Goal: Task Accomplishment & Management: Complete application form

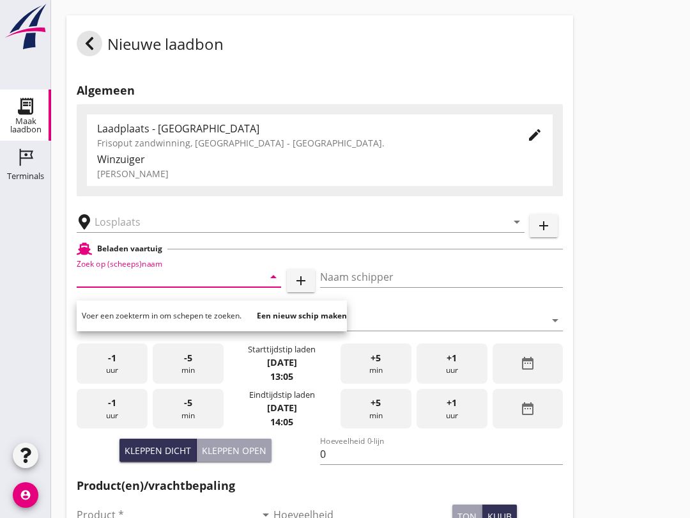
scroll to position [358, 0]
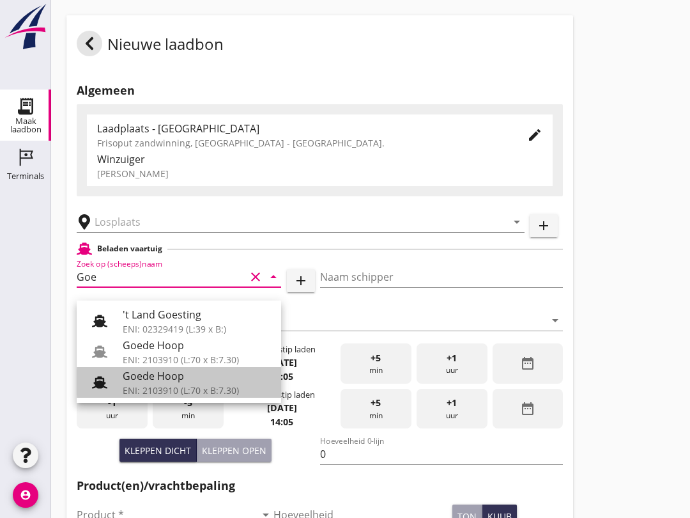
click at [197, 384] on div "ENI: 2103910 (L:70 x B:7.30)" at bounding box center [197, 389] width 148 height 13
type input "Goede Hoop"
type input "[PERSON_NAME]"
type input "555"
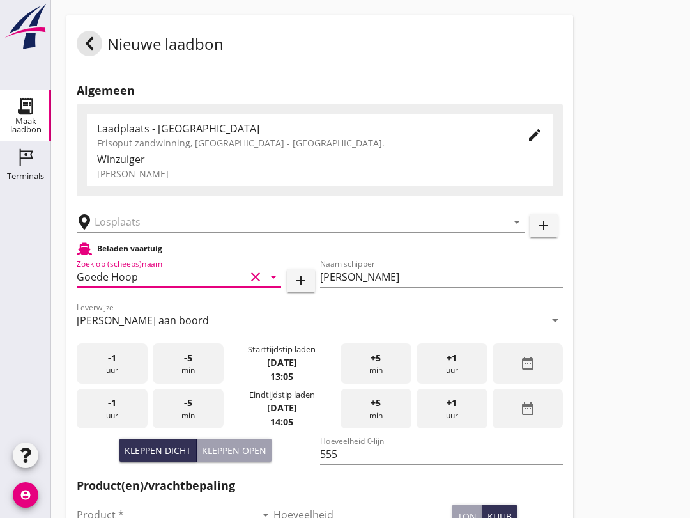
click at [203, 232] on input "text" at bounding box center [292, 222] width 394 height 20
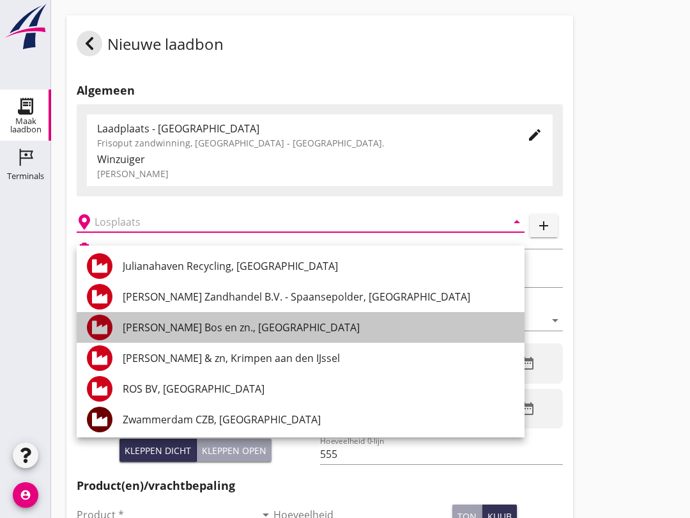
click at [240, 325] on div "[PERSON_NAME] Bos en zn., [GEOGRAPHIC_DATA]" at bounding box center [319, 327] width 392 height 15
type input "[PERSON_NAME] Bos en zn., [GEOGRAPHIC_DATA]"
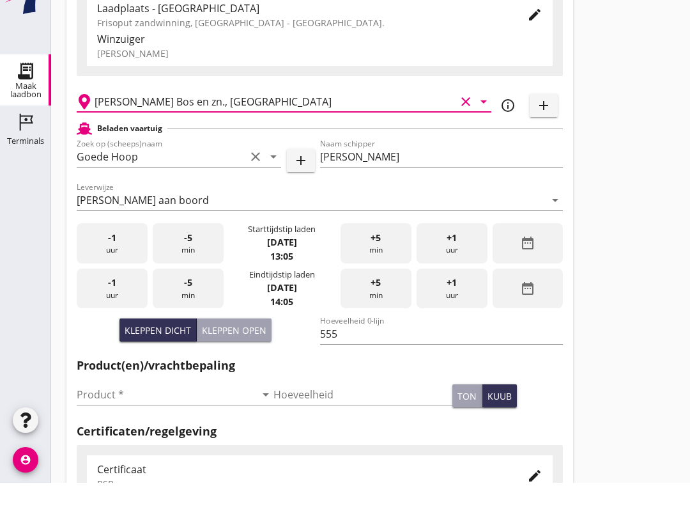
scroll to position [92, 0]
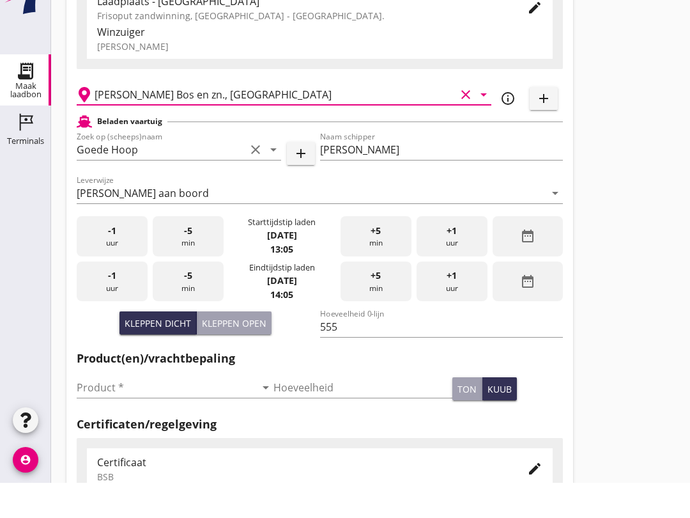
click at [127, 412] on input "Product *" at bounding box center [166, 422] width 179 height 20
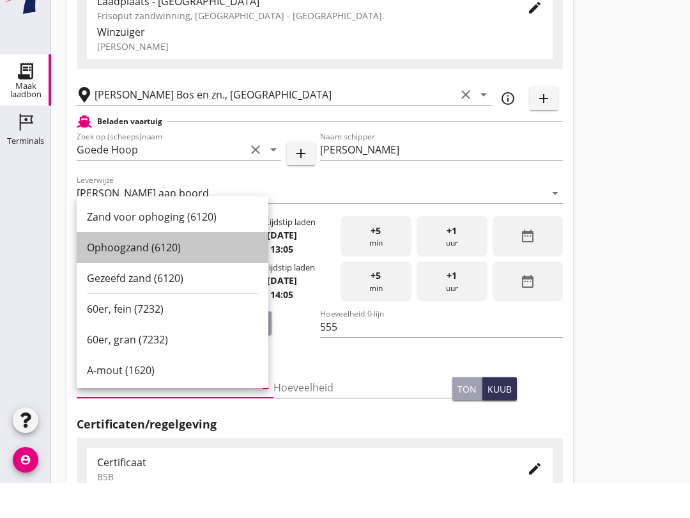
click at [173, 275] on div "Ophoogzand (6120)" at bounding box center [172, 282] width 171 height 15
type input "Ophoogzand (6120)"
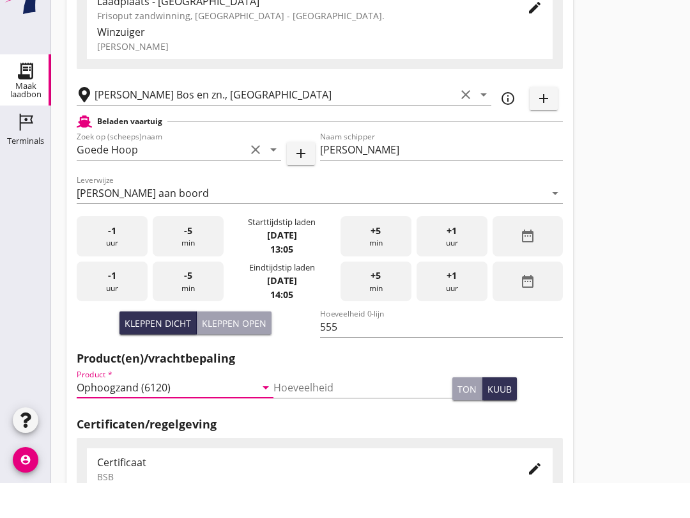
click at [374, 304] on span "+5" at bounding box center [376, 311] width 10 height 14
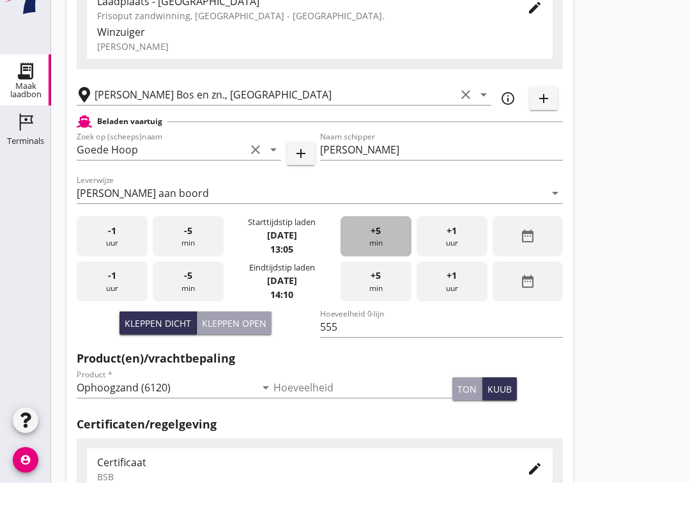
scroll to position [127, 0]
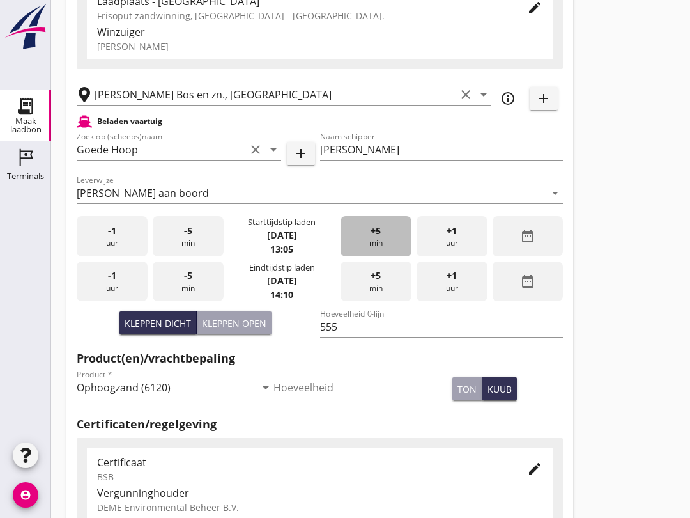
click at [373, 233] on div "+5 min" at bounding box center [376, 236] width 71 height 40
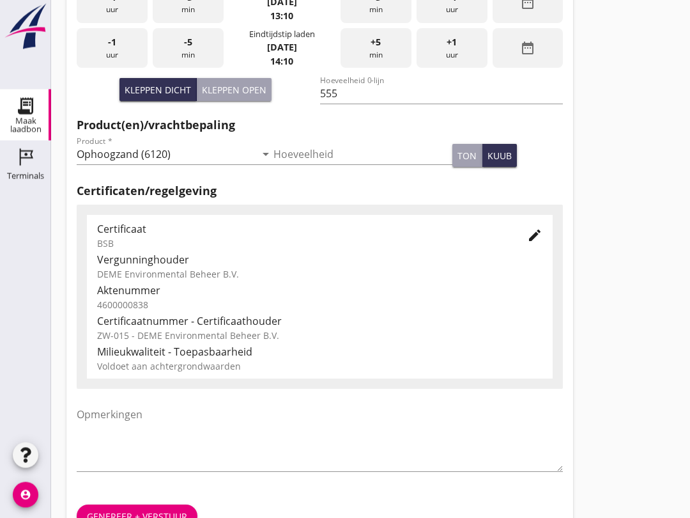
scroll to position [406, 0]
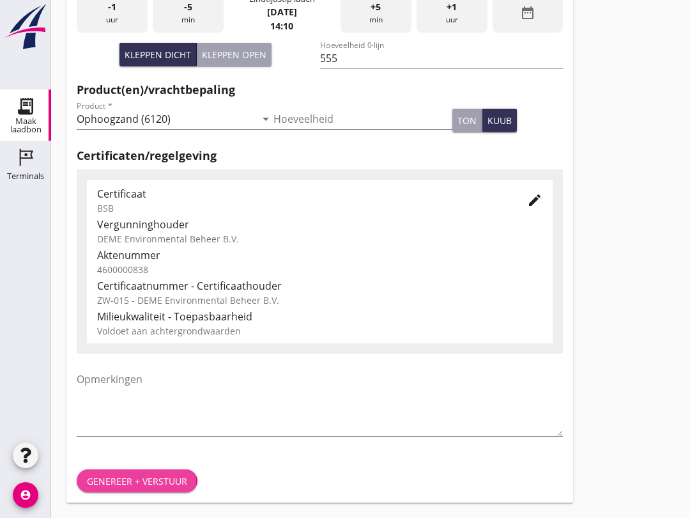
click at [142, 485] on div "Genereer + verstuur" at bounding box center [137, 480] width 100 height 13
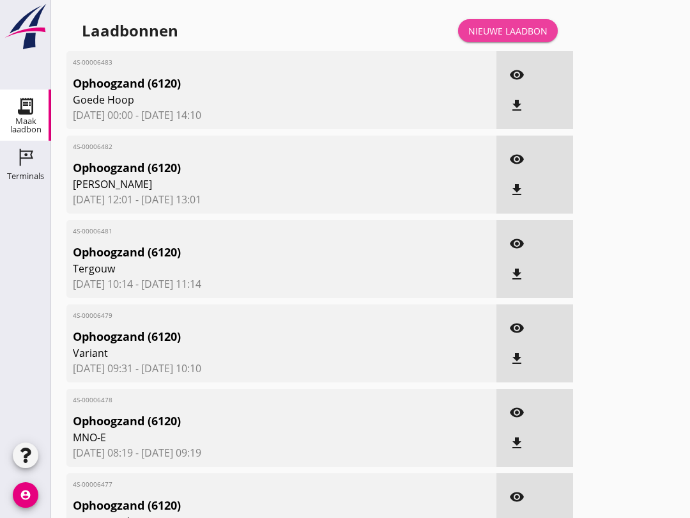
click at [536, 38] on div "Nieuwe laadbon" at bounding box center [507, 30] width 79 height 13
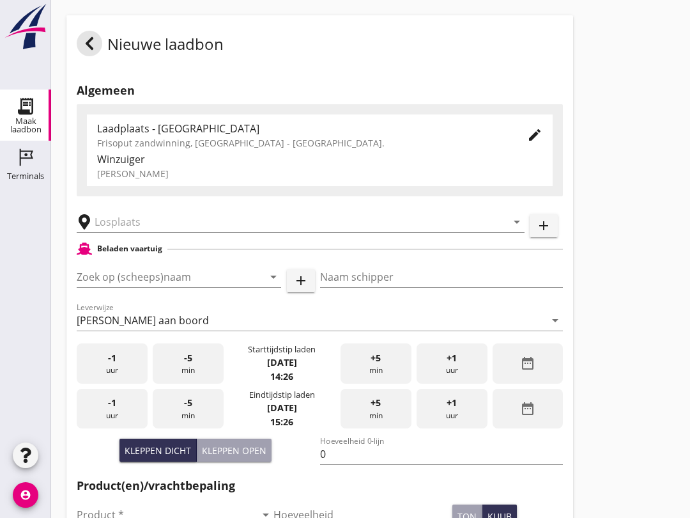
click at [157, 279] on input "Zoek op (scheeps)naam" at bounding box center [161, 276] width 169 height 20
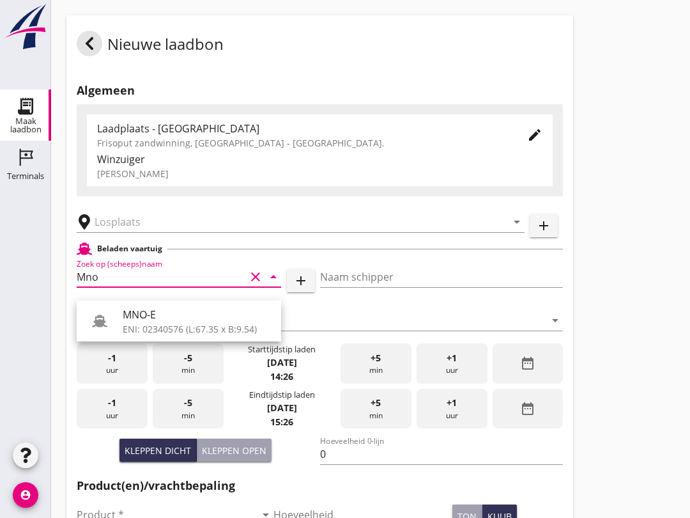
click at [190, 327] on div "ENI: 02340576 (L:67.35 x B:9.54)" at bounding box center [197, 328] width 148 height 13
type input "MNO-E"
type input "[PERSON_NAME]"
type input "550"
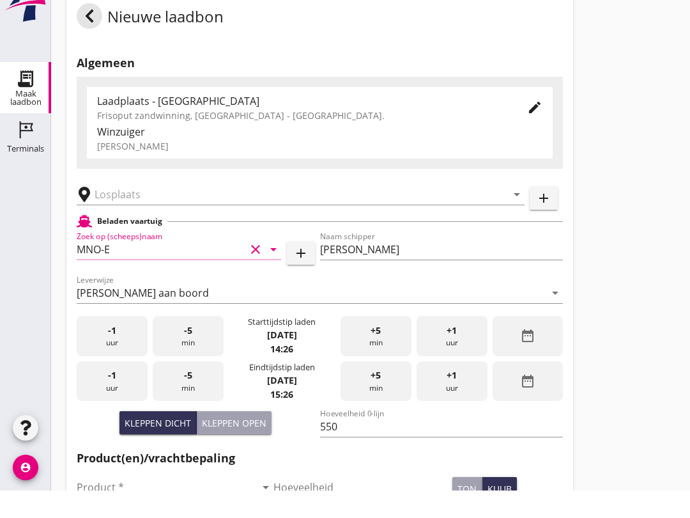
scroll to position [30, 0]
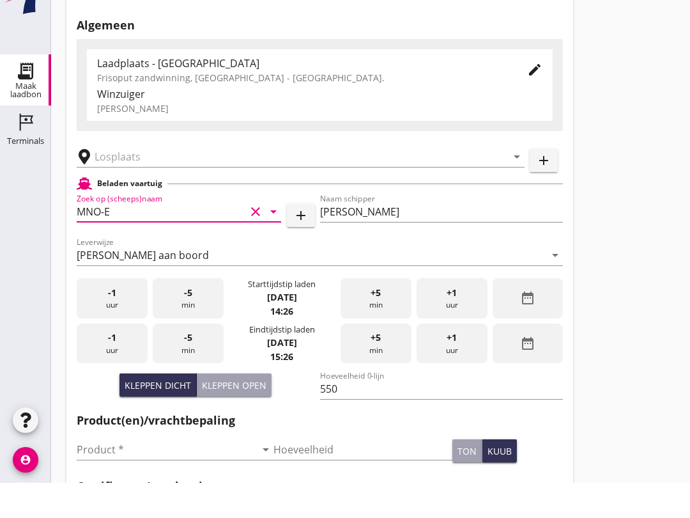
click at [155, 181] on input "text" at bounding box center [292, 191] width 394 height 20
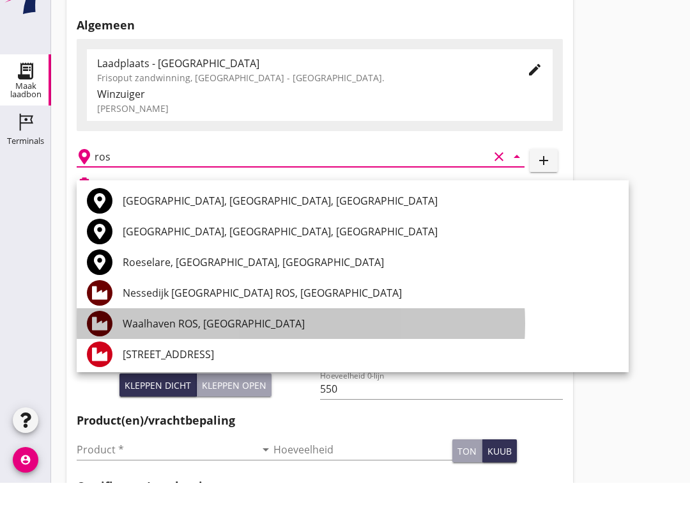
click at [240, 351] on div "Waalhaven ROS, [GEOGRAPHIC_DATA]" at bounding box center [371, 358] width 496 height 15
type input "Waalhaven ROS, [GEOGRAPHIC_DATA]"
